Goal: Task Accomplishment & Management: Manage account settings

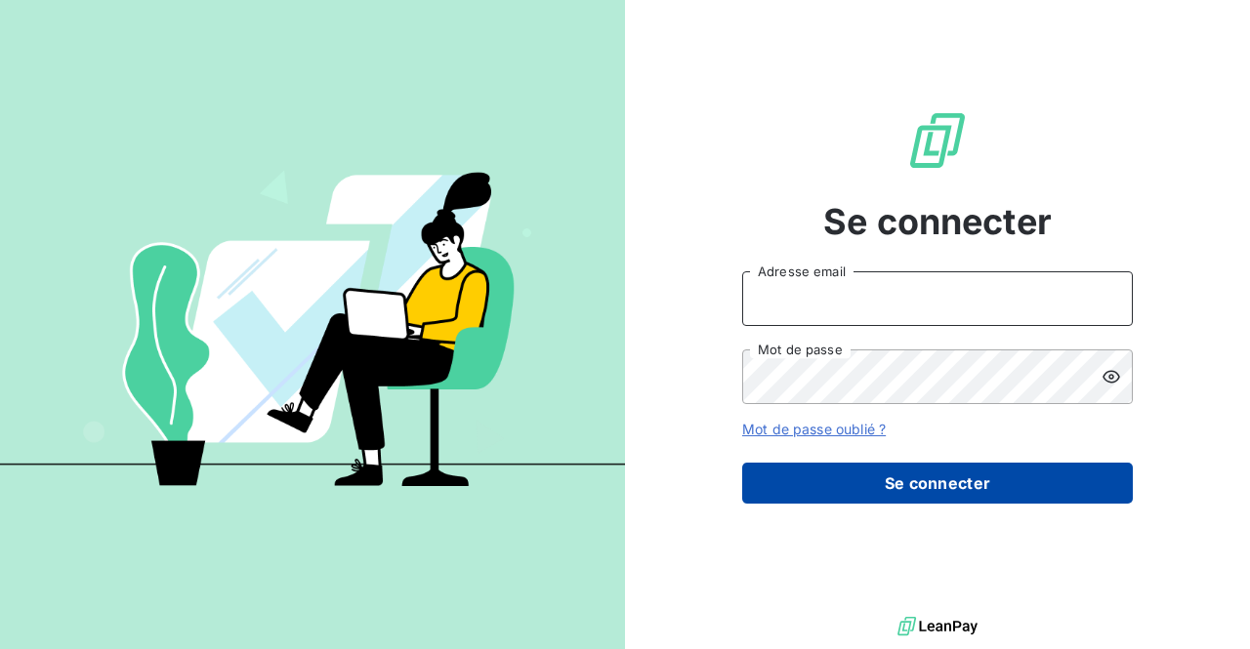
type input "[EMAIL_ADDRESS][DOMAIN_NAME]"
click at [861, 483] on button "Se connecter" at bounding box center [937, 483] width 391 height 41
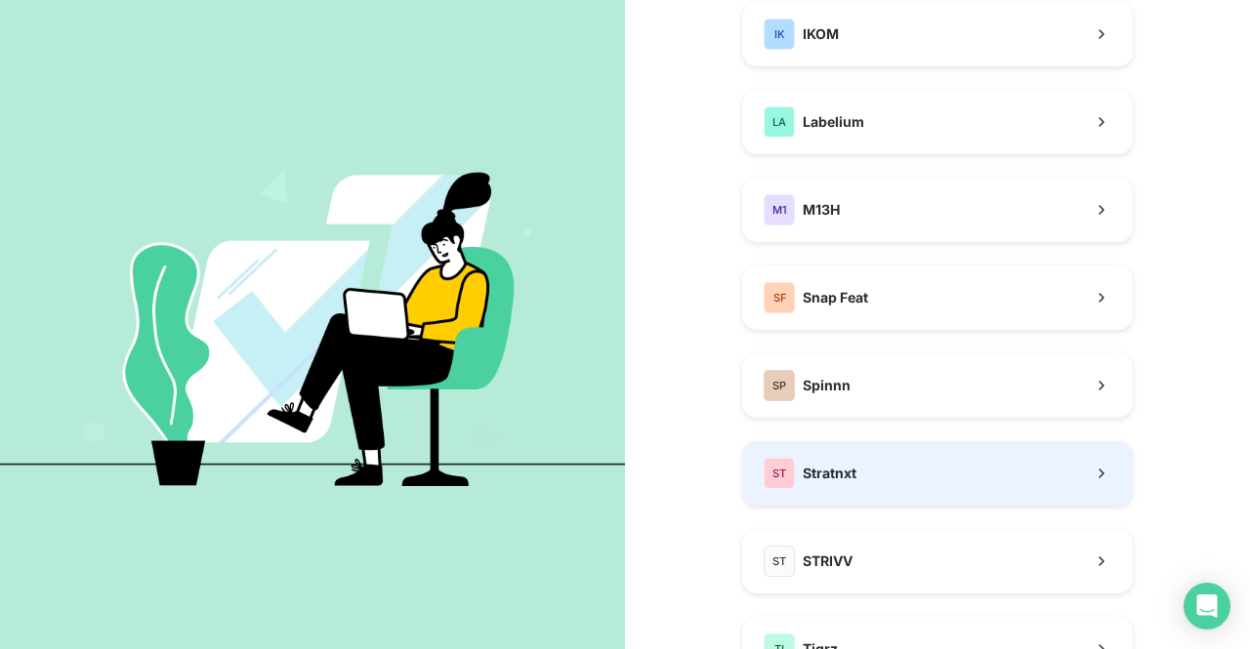
scroll to position [391, 0]
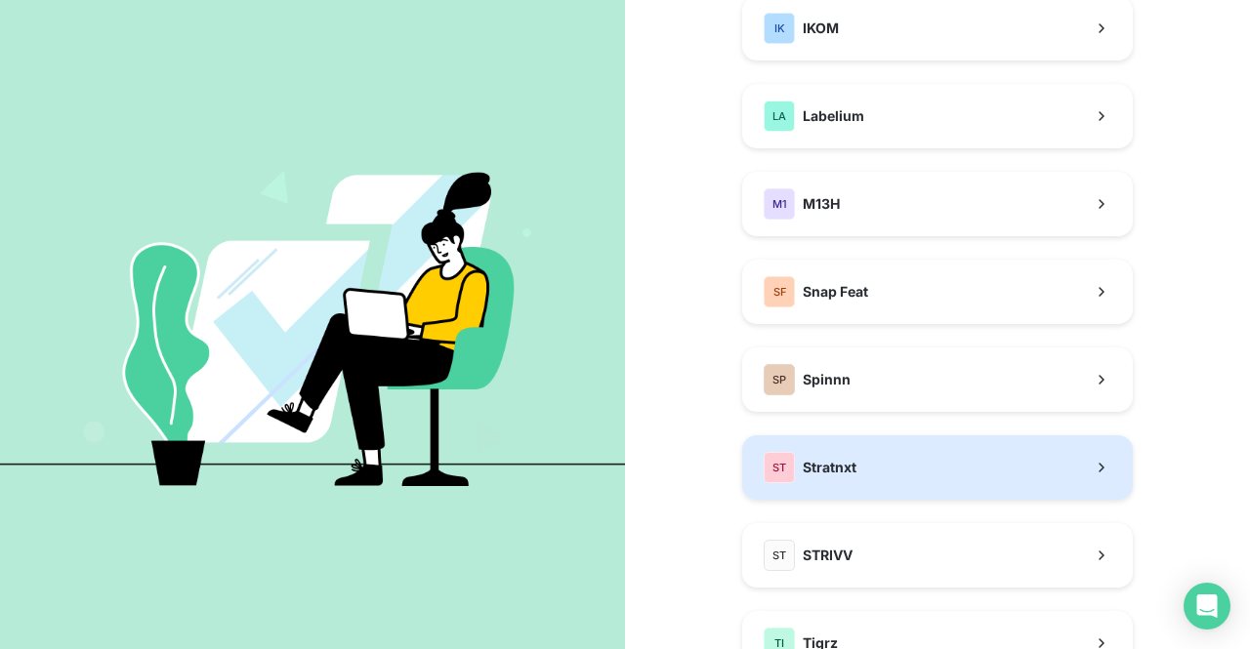
click at [852, 468] on button "ST Stratnxt" at bounding box center [937, 468] width 391 height 64
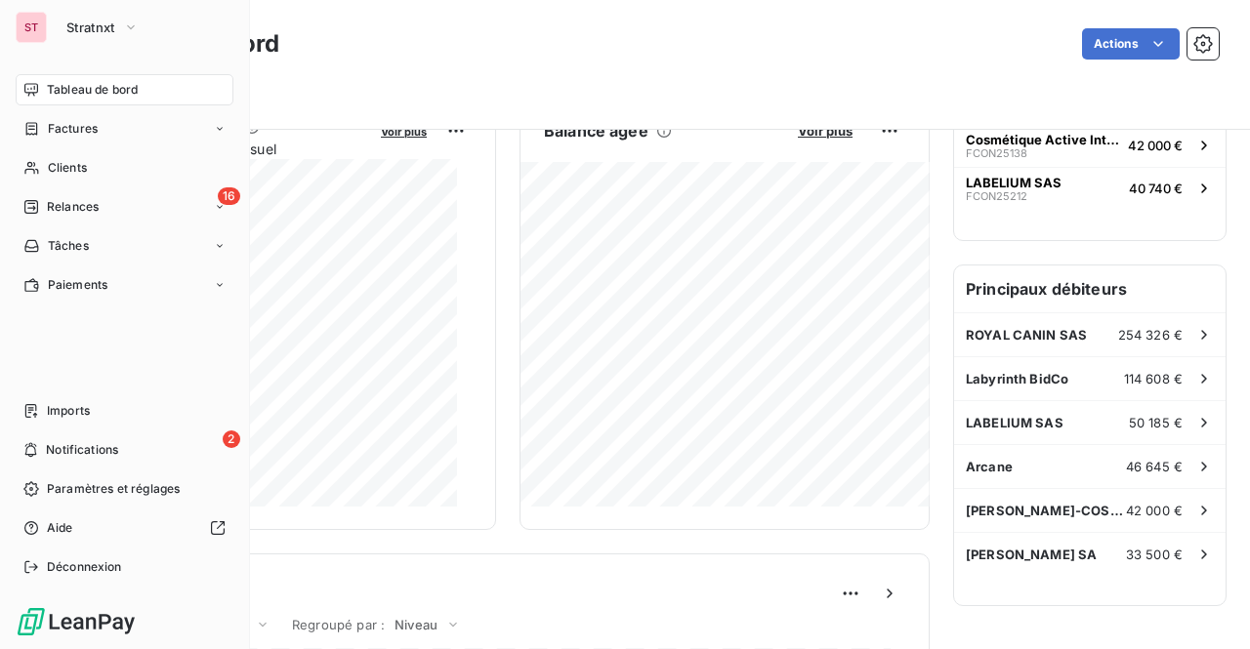
scroll to position [391, 0]
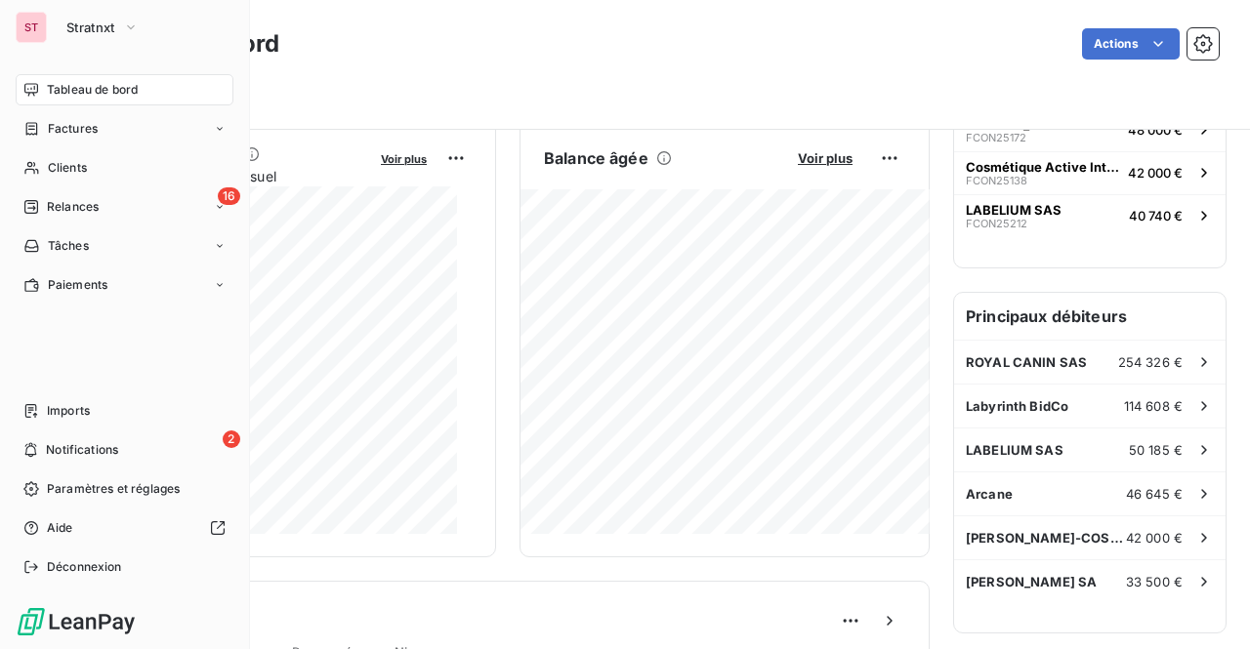
click at [74, 507] on nav "Imports 2 Notifications Paramètres et réglages Aide Déconnexion" at bounding box center [125, 488] width 218 height 187
click at [72, 495] on span "Paramètres et réglages" at bounding box center [113, 489] width 133 height 18
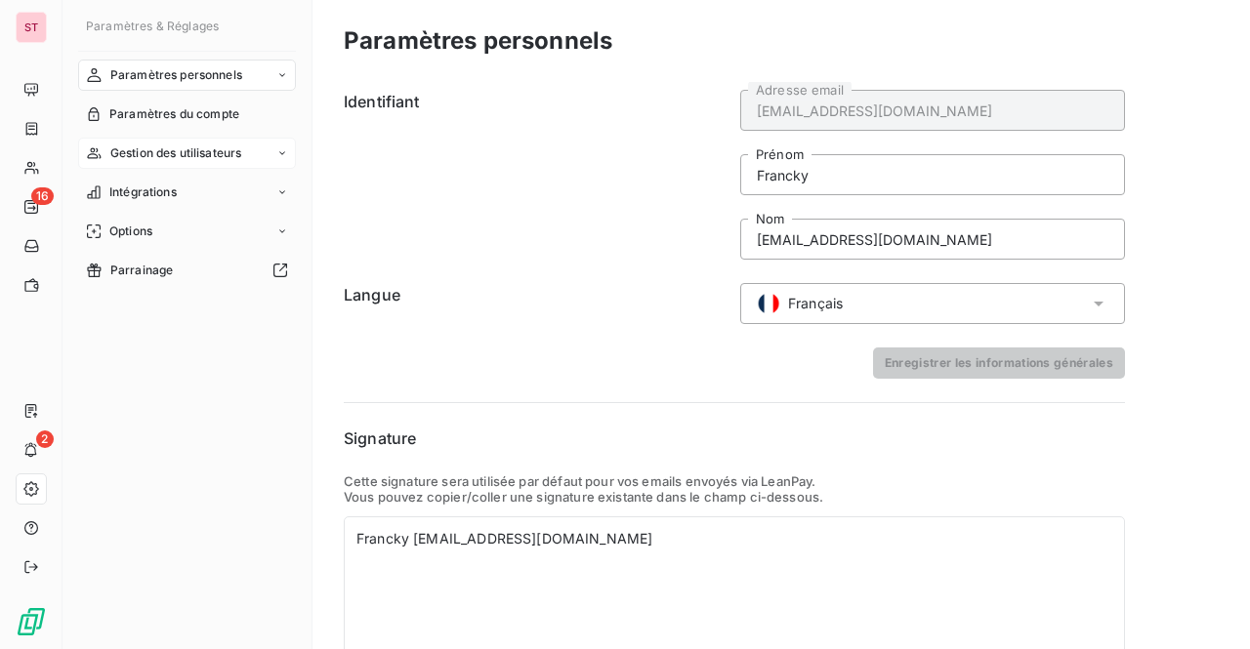
click at [219, 157] on span "Gestion des utilisateurs" at bounding box center [176, 154] width 132 height 18
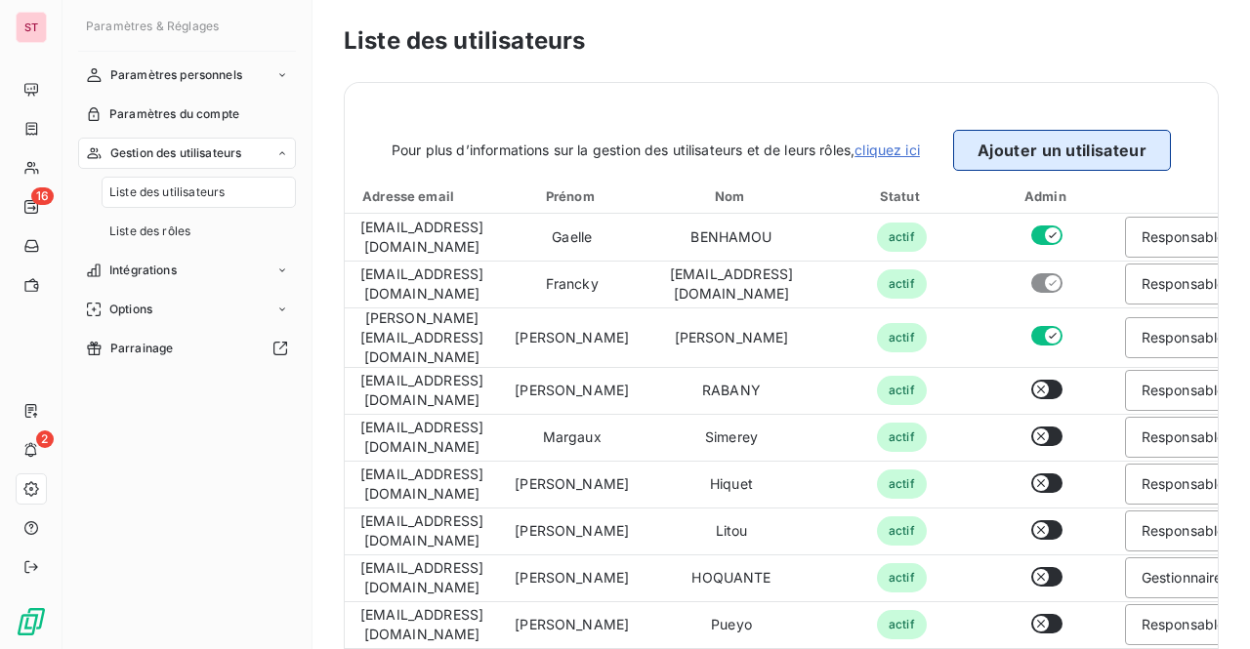
click at [993, 151] on button "Ajouter un utilisateur" at bounding box center [1062, 150] width 218 height 41
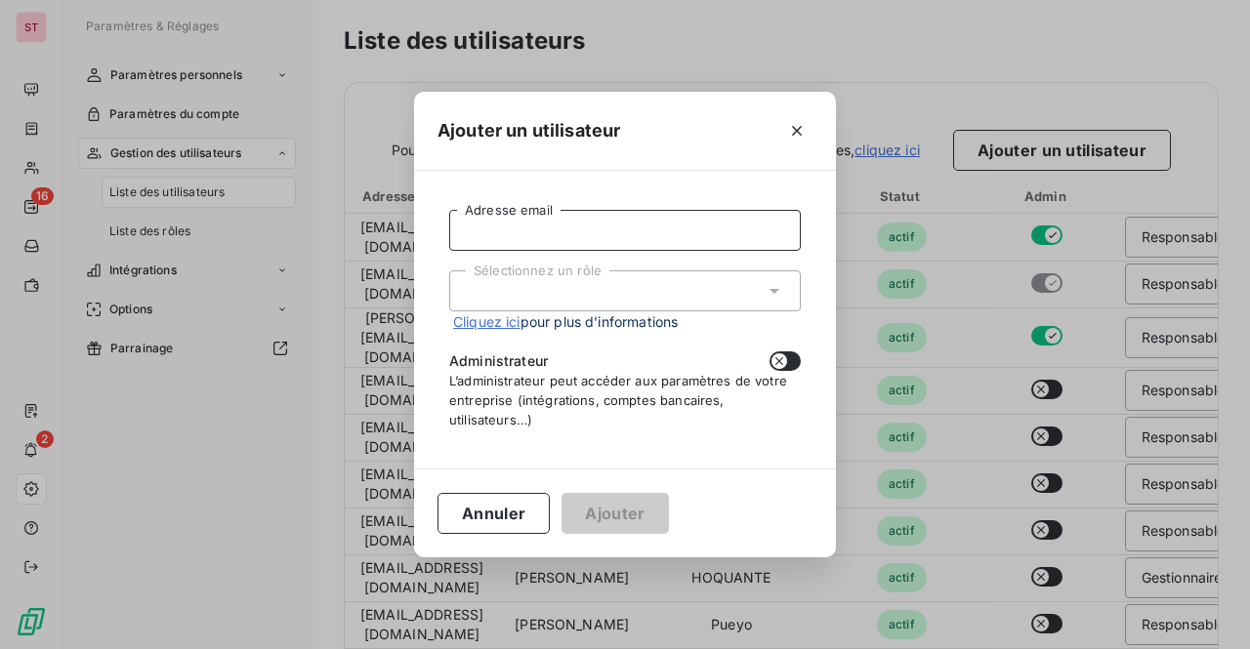
click at [618, 226] on input "Adresse email" at bounding box center [625, 230] width 352 height 41
paste input "[PERSON_NAME][EMAIL_ADDRESS][DOMAIN_NAME]"
type input "[PERSON_NAME][EMAIL_ADDRESS][DOMAIN_NAME]"
click at [516, 279] on div "Sélectionnez un rôle" at bounding box center [625, 290] width 352 height 41
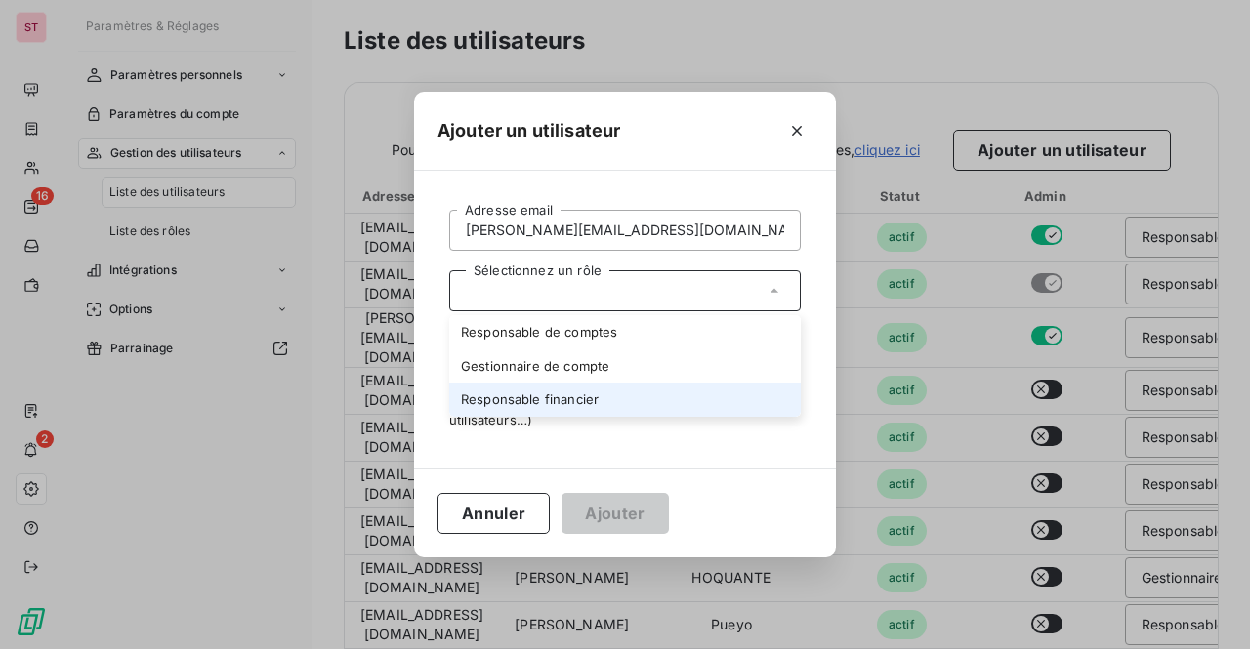
click at [559, 399] on li "Responsable financier" at bounding box center [625, 400] width 352 height 34
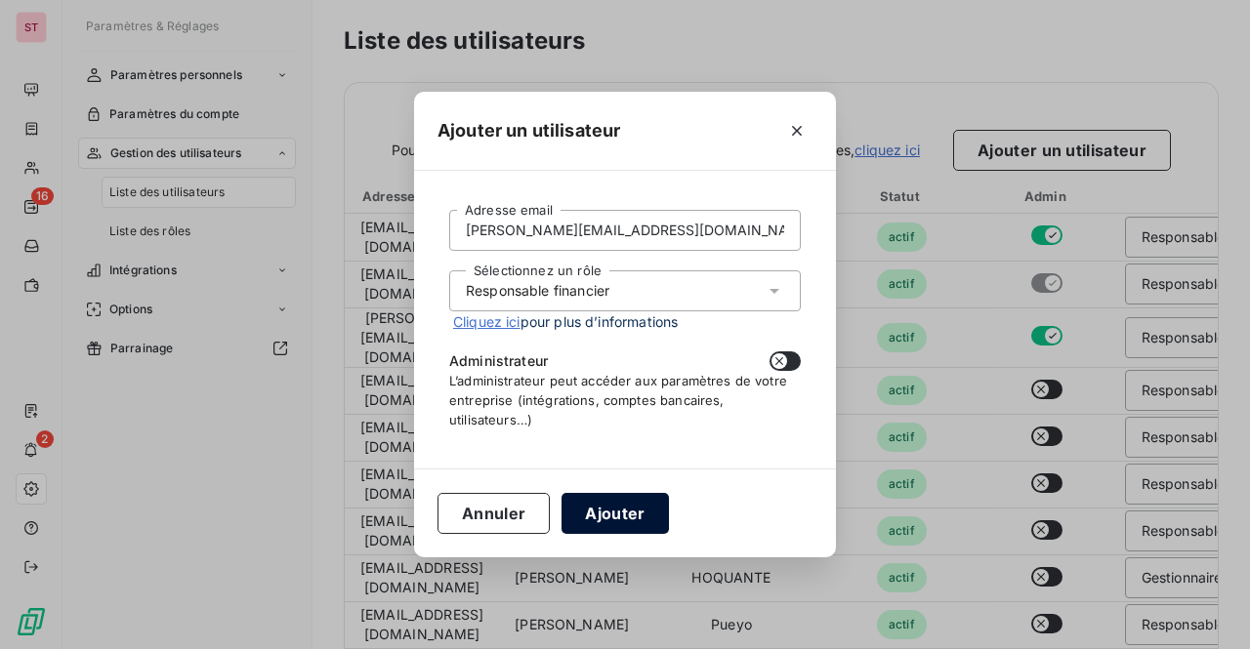
click at [637, 522] on button "Ajouter" at bounding box center [614, 513] width 106 height 41
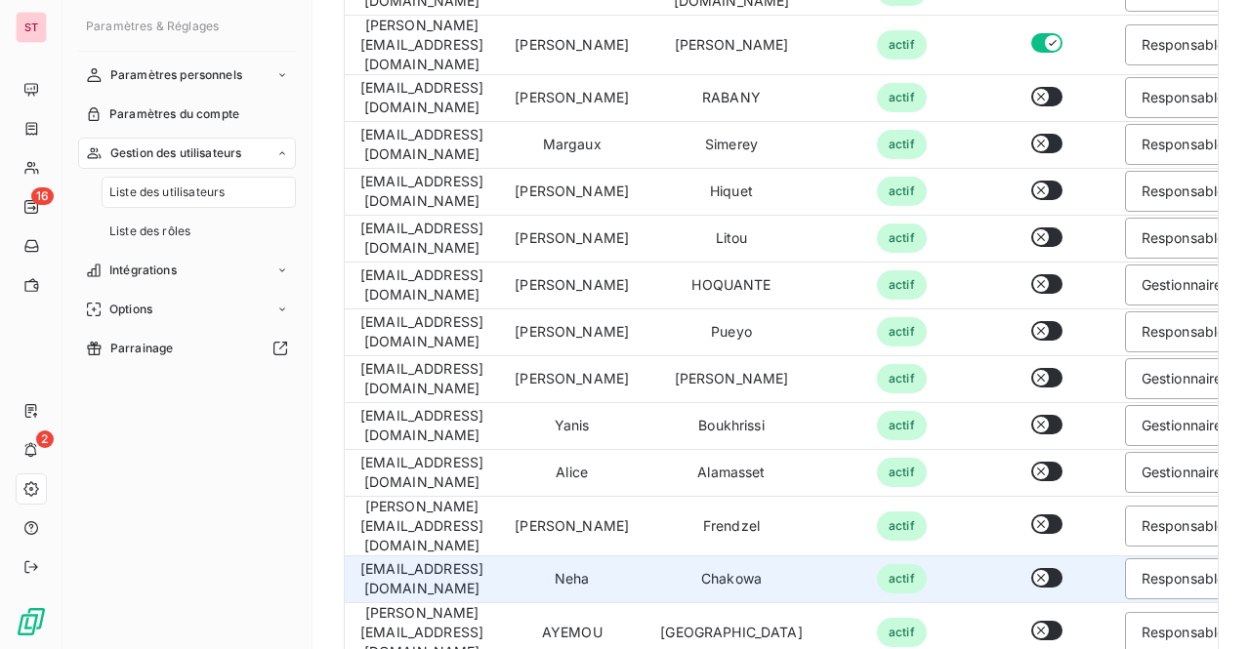
scroll to position [486, 0]
